Goal: Complete application form

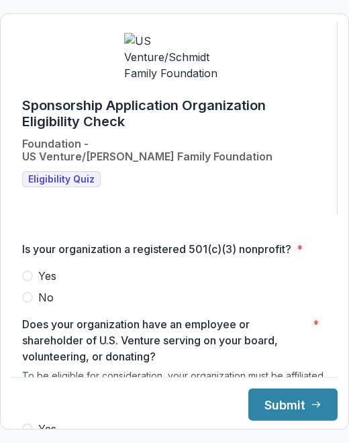
click at [33, 281] on span at bounding box center [27, 275] width 11 height 11
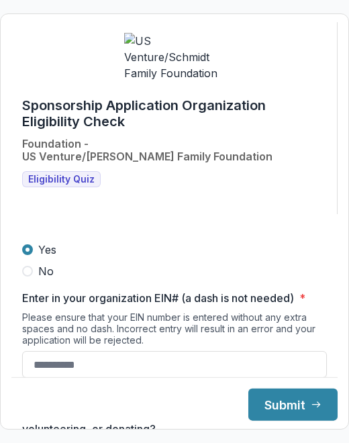
scroll to position [56, 0]
click at [68, 360] on input "Enter in your organization EIN# (a dash is not needed) *" at bounding box center [174, 364] width 305 height 27
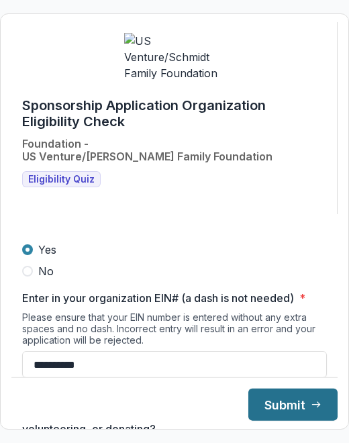
type input "**********"
click at [261, 394] on button "Submit" at bounding box center [292, 405] width 89 height 32
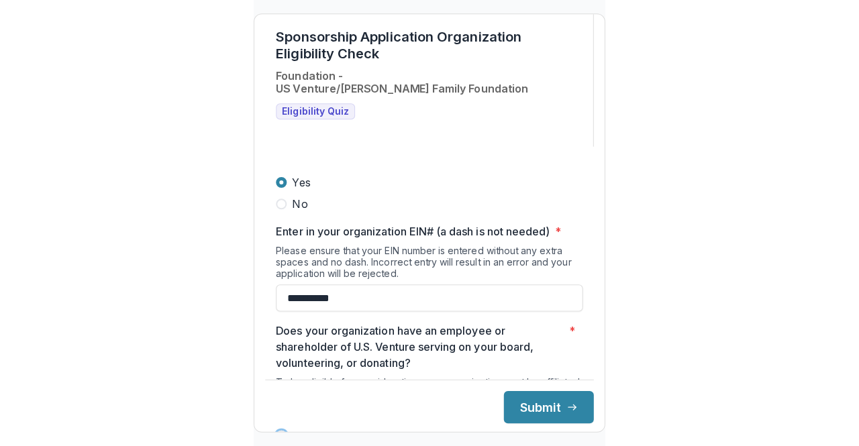
scroll to position [0, 0]
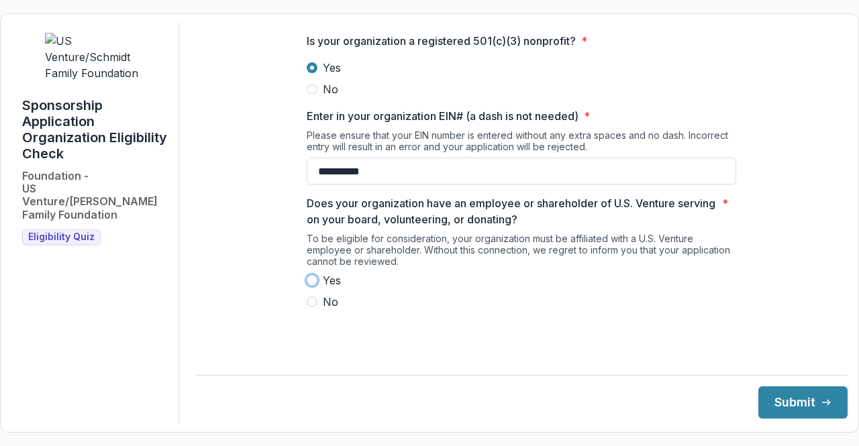
click at [311, 286] on span at bounding box center [312, 280] width 11 height 11
click at [348, 407] on button "Submit" at bounding box center [802, 403] width 89 height 32
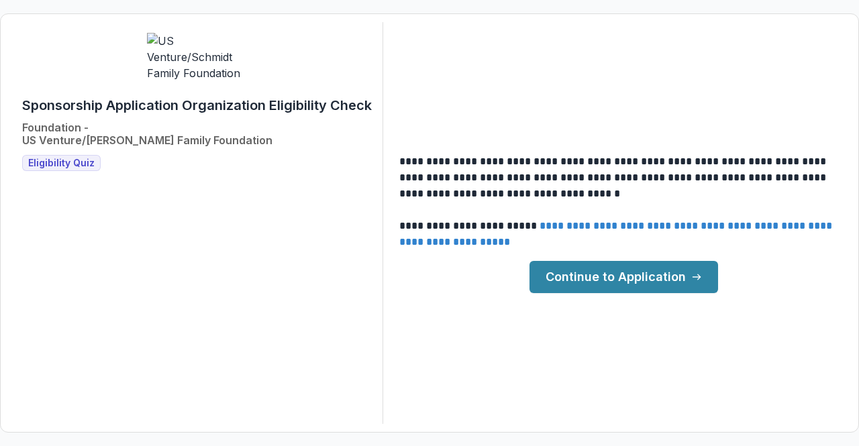
click at [348, 276] on link "Continue to Application" at bounding box center [624, 277] width 189 height 32
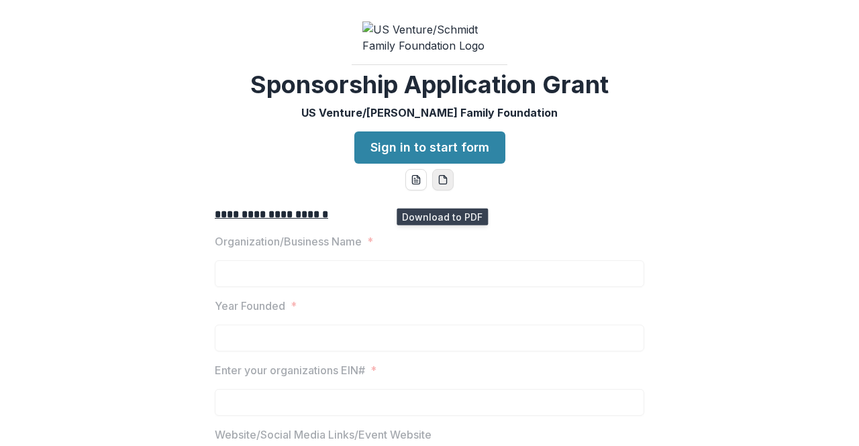
click at [348, 185] on icon "pdf-download" at bounding box center [443, 179] width 11 height 11
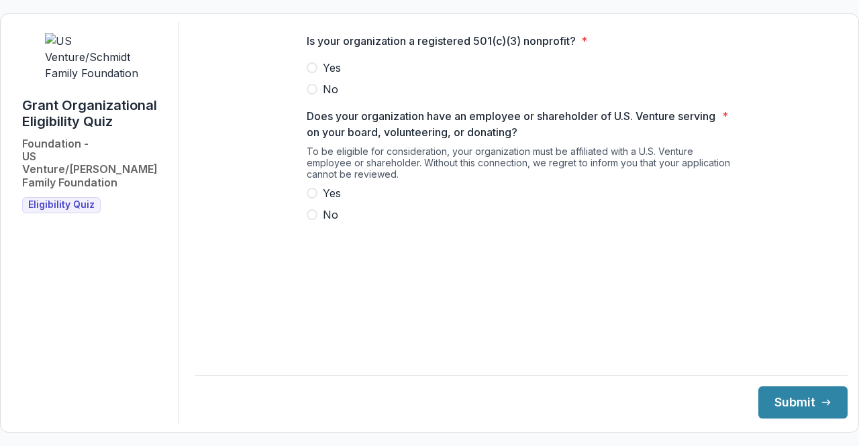
click at [311, 73] on span at bounding box center [312, 67] width 11 height 11
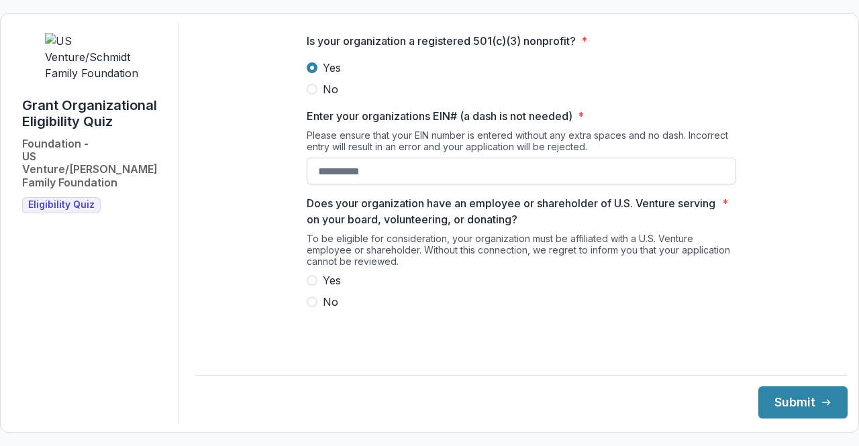
click at [351, 185] on input "Enter your organizations EIN# (a dash is not needed) *" at bounding box center [522, 171] width 430 height 27
type input "**********"
click at [312, 286] on span at bounding box center [312, 280] width 11 height 11
click at [793, 387] on button "Submit" at bounding box center [802, 403] width 89 height 32
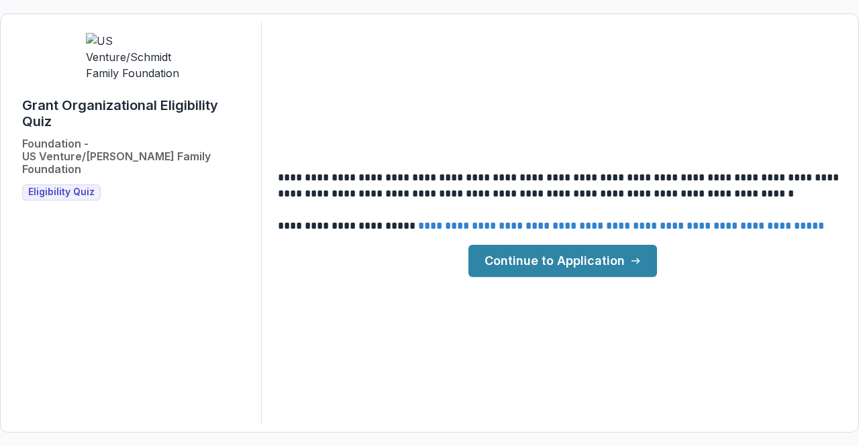
click at [597, 256] on link "Continue to Application" at bounding box center [562, 261] width 189 height 32
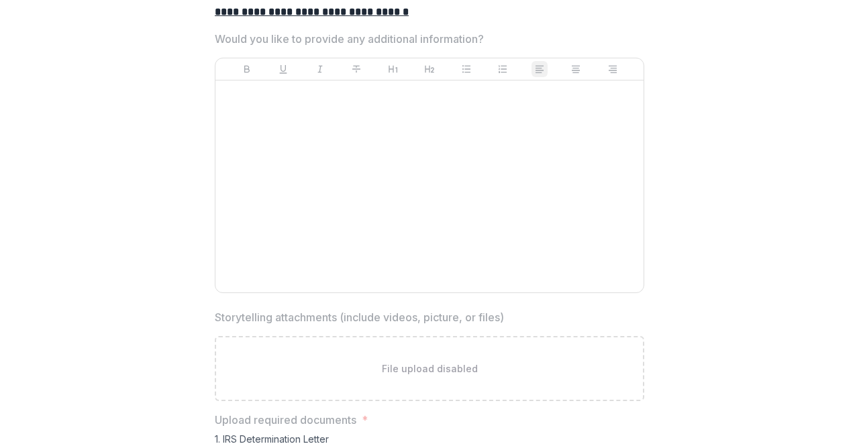
scroll to position [3817, 0]
